Goal: Find specific page/section: Find specific page/section

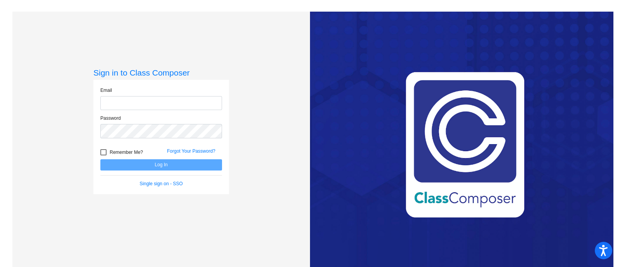
type input "[EMAIL_ADDRESS][DOMAIN_NAME]"
click at [143, 167] on button "Log In" at bounding box center [161, 164] width 122 height 11
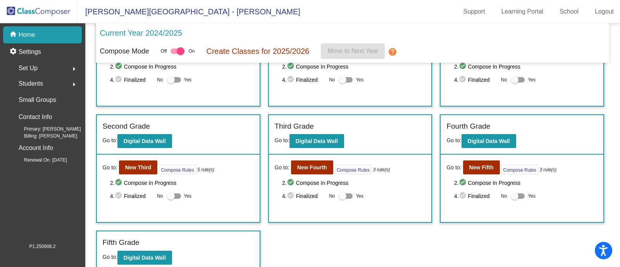
scroll to position [71, 0]
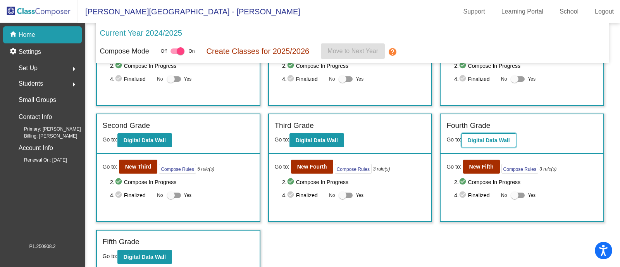
click at [491, 137] on b "Digital Data Wall" at bounding box center [489, 140] width 42 height 6
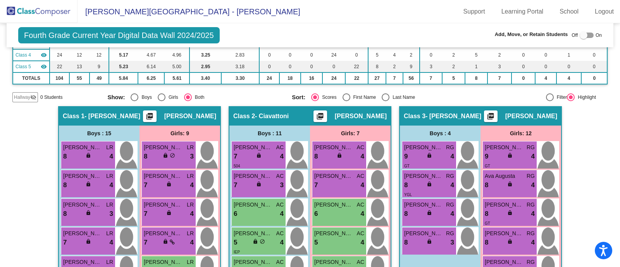
scroll to position [57, 0]
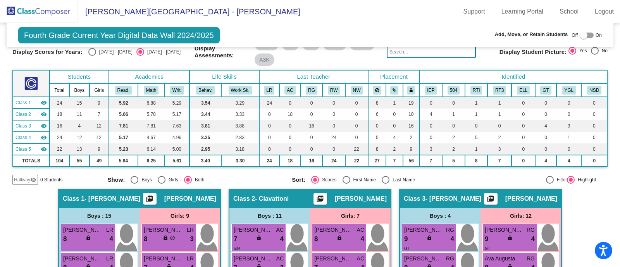
click at [407, 50] on input "text" at bounding box center [431, 52] width 89 height 12
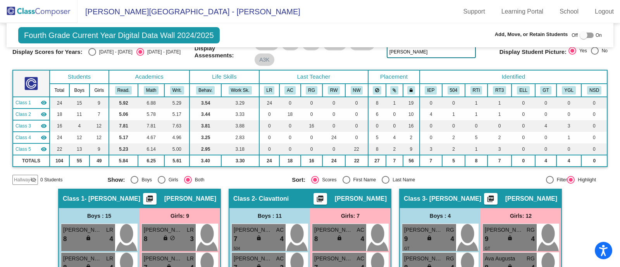
type input "[PERSON_NAME]"
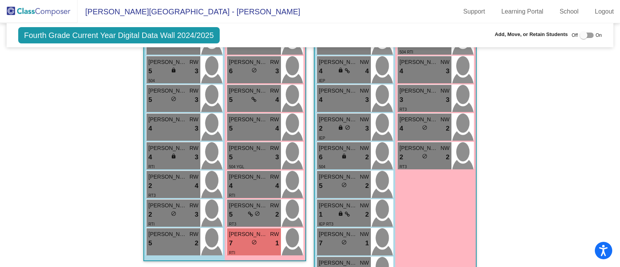
scroll to position [844, 0]
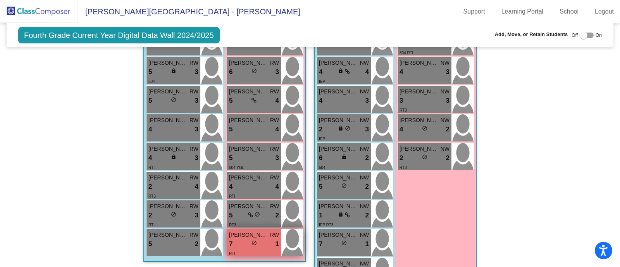
click at [252, 237] on span "[PERSON_NAME]" at bounding box center [248, 235] width 39 height 8
